Goal: Complete application form

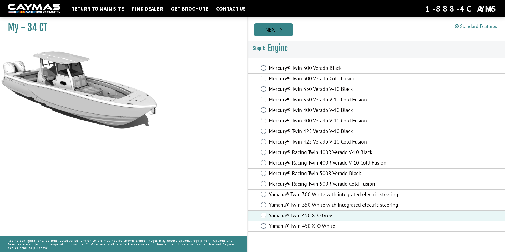
click at [269, 29] on link "Next" at bounding box center [273, 29] width 39 height 13
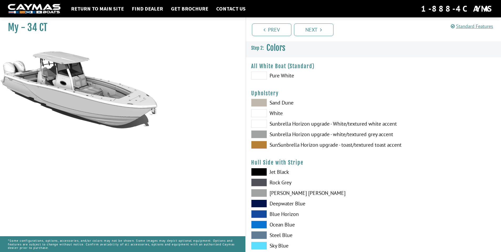
click at [257, 133] on span at bounding box center [259, 134] width 16 height 8
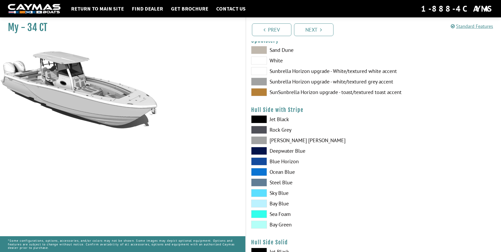
scroll to position [79, 0]
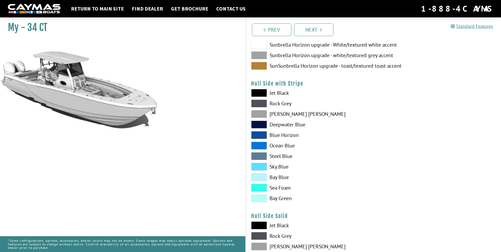
click at [259, 132] on span at bounding box center [259, 135] width 16 height 8
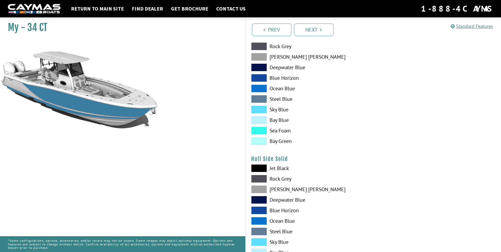
scroll to position [158, 0]
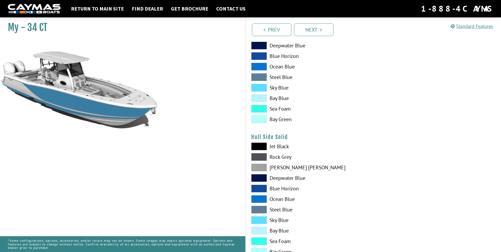
click at [265, 188] on span at bounding box center [259, 188] width 16 height 8
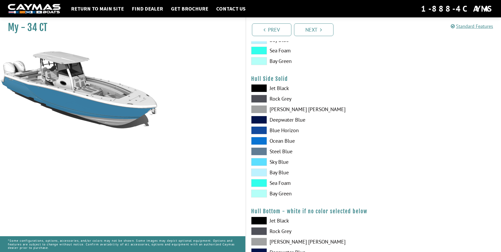
scroll to position [263, 0]
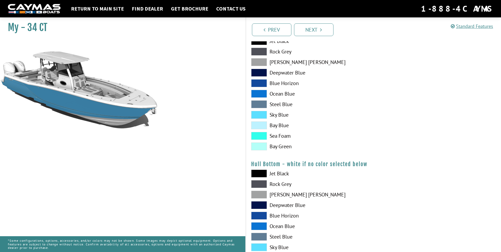
click at [262, 215] on span at bounding box center [259, 215] width 16 height 8
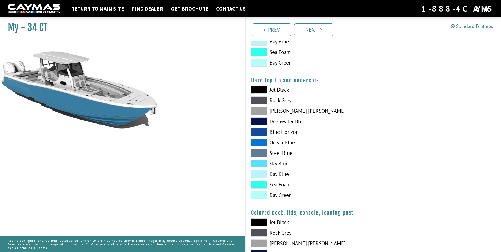
scroll to position [468, 0]
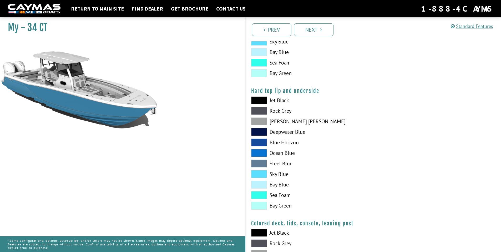
click at [260, 141] on span at bounding box center [259, 142] width 16 height 8
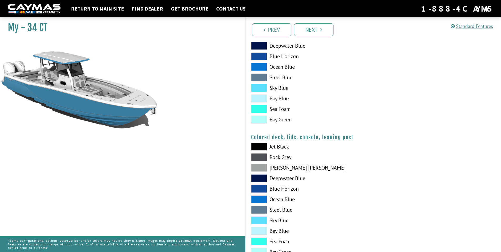
scroll to position [573, 0]
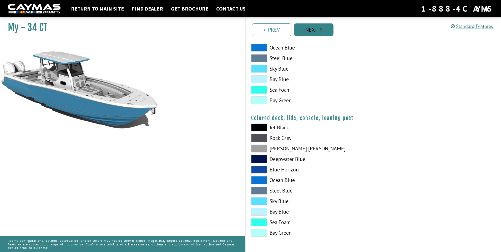
click at [314, 28] on link "Next" at bounding box center [313, 29] width 39 height 13
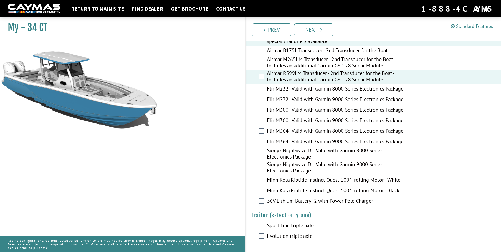
scroll to position [917, 0]
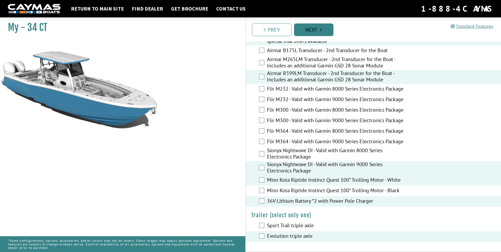
click at [313, 32] on link "Next" at bounding box center [313, 29] width 39 height 13
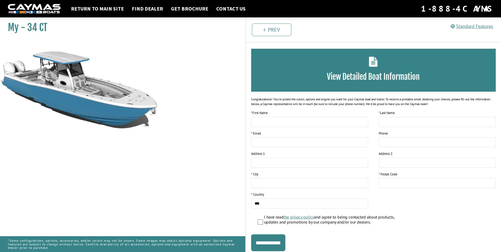
scroll to position [0, 0]
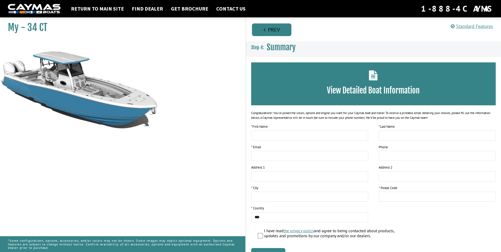
click at [273, 28] on link "Prev" at bounding box center [271, 29] width 39 height 13
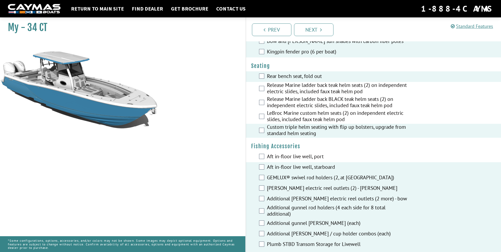
scroll to position [421, 0]
